Goal: Transaction & Acquisition: Obtain resource

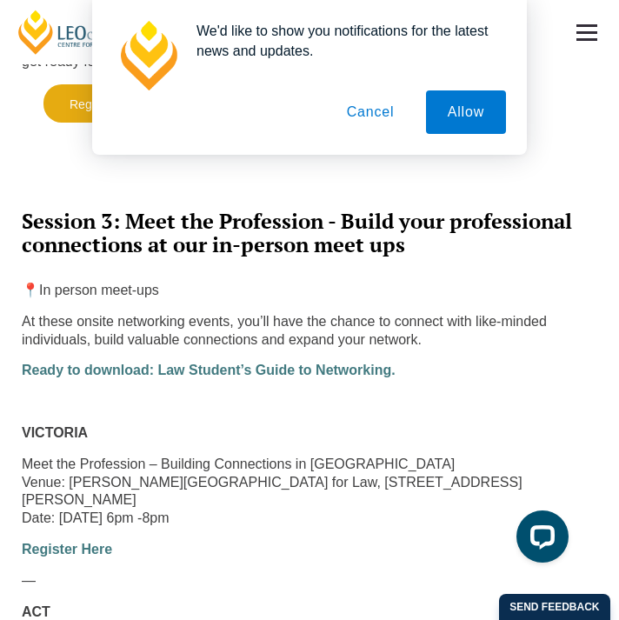
click at [399, 106] on button "Cancel" at bounding box center [370, 111] width 91 height 43
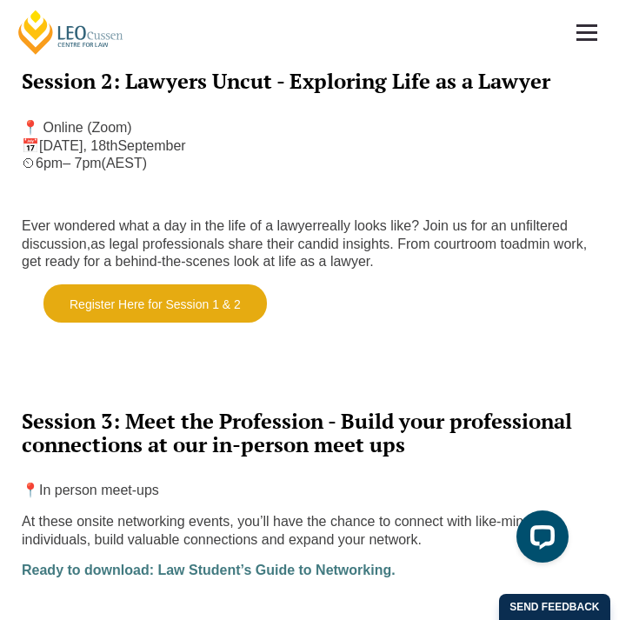
scroll to position [1027, 0]
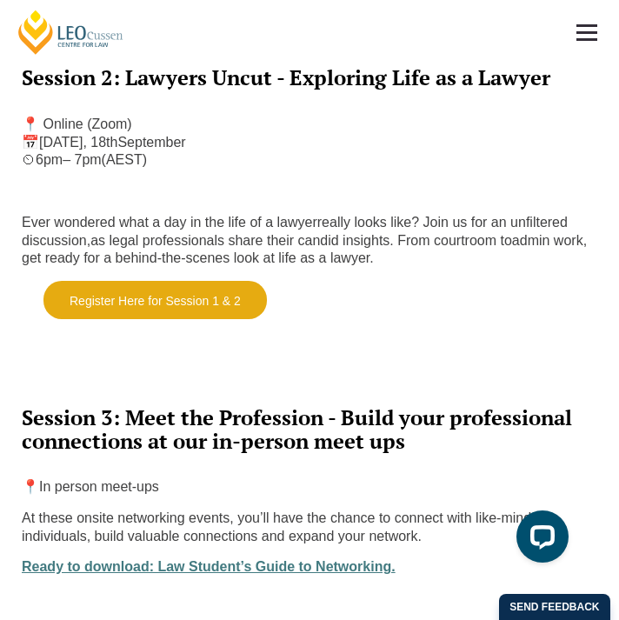
click at [280, 559] on strong "Ready to download: Law Student’s Guide to Networking." at bounding box center [209, 566] width 374 height 15
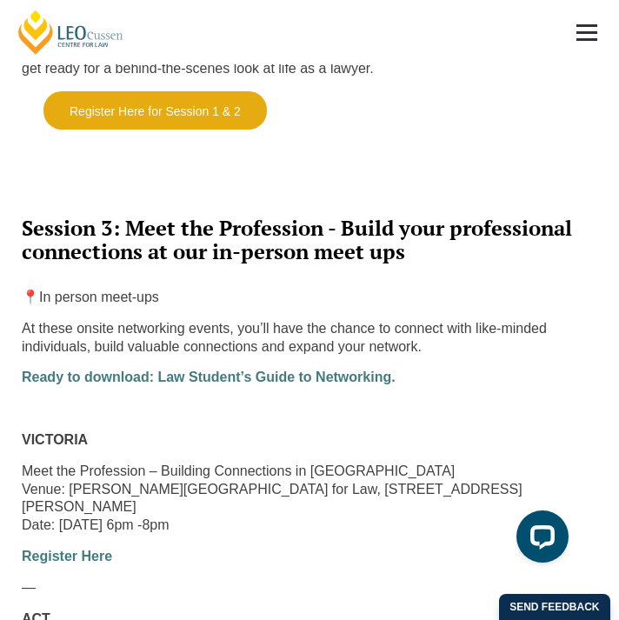
scroll to position [1304, 0]
